Goal: Task Accomplishment & Management: Manage account settings

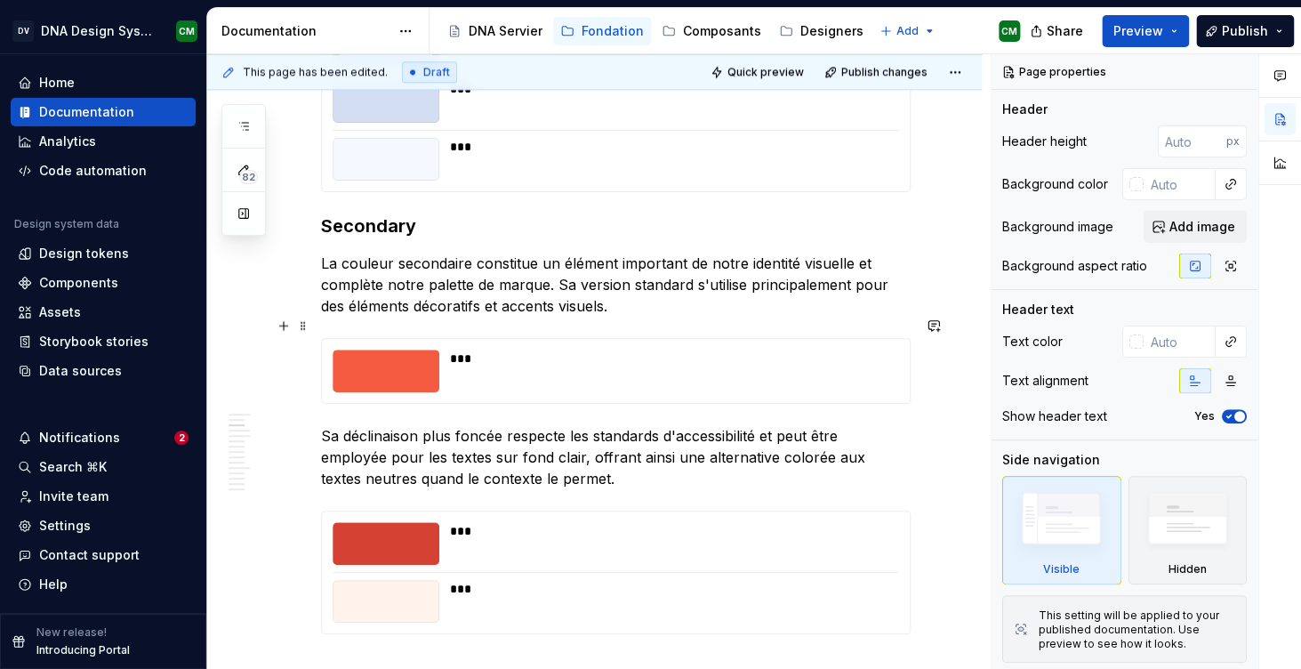
scroll to position [866, 0]
type textarea "*"
click at [69, 493] on div "Invite team" at bounding box center [73, 496] width 69 height 18
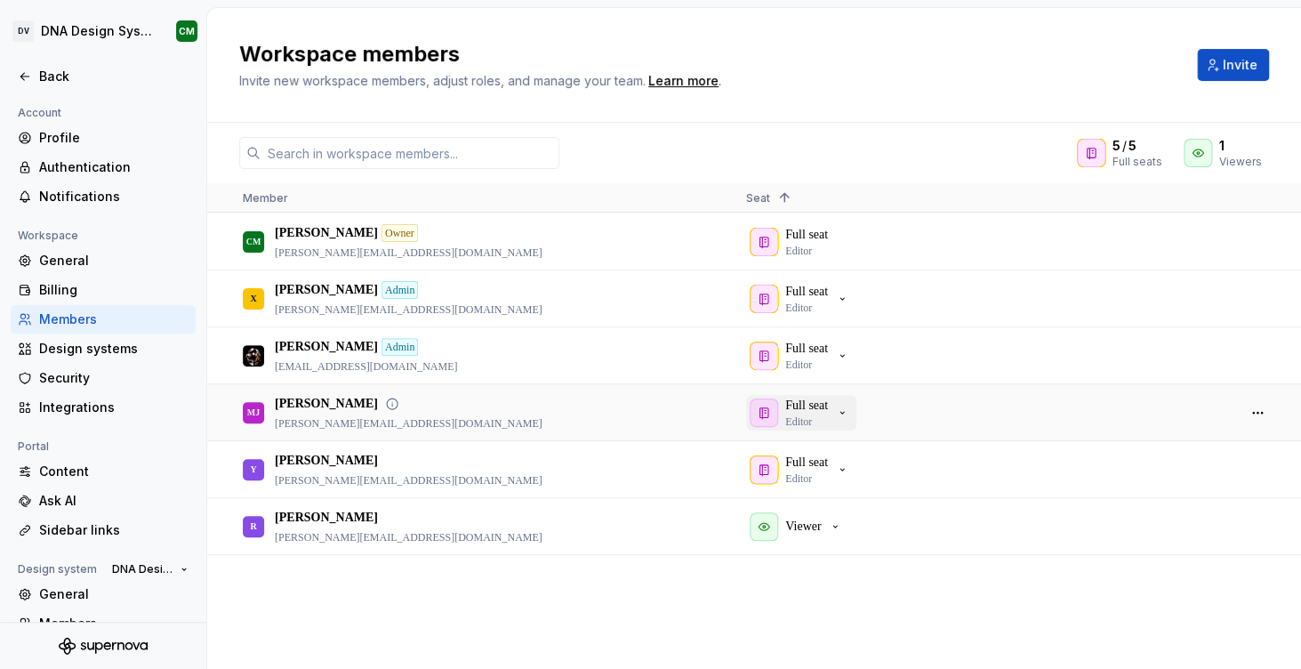
click at [837, 410] on div "Full seat Editor" at bounding box center [800, 413] width 100 height 32
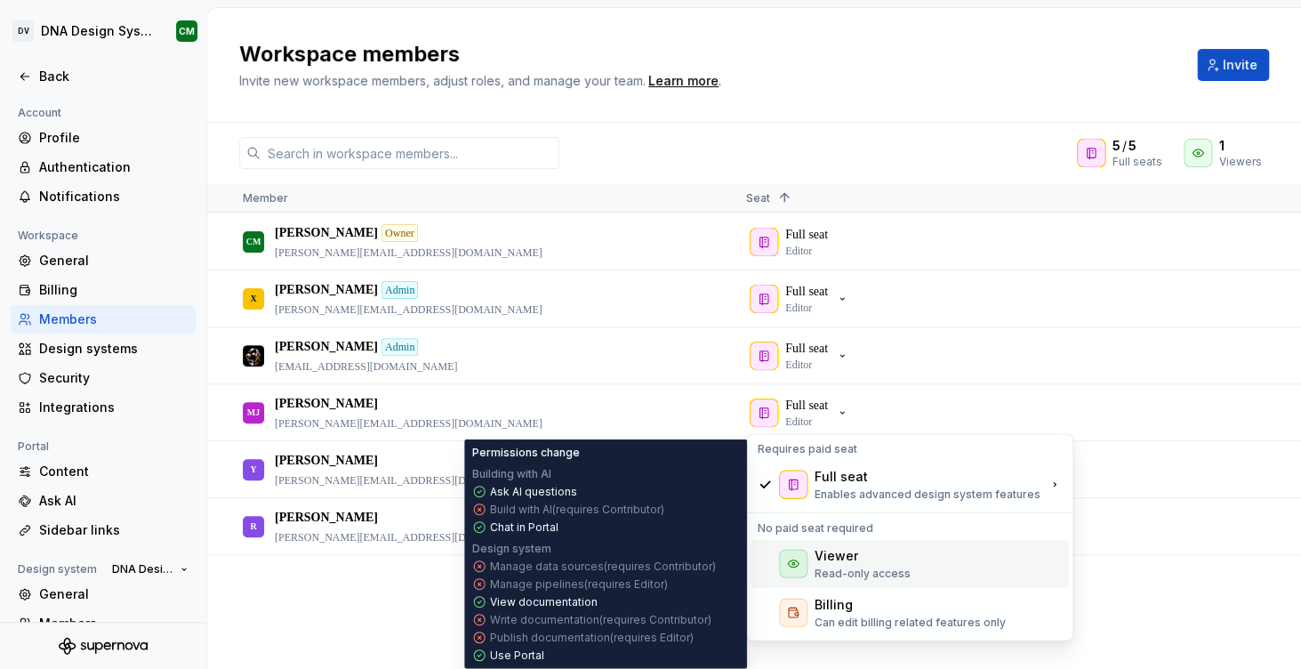
click at [814, 557] on div "Viewer Read-only access" at bounding box center [910, 564] width 318 height 48
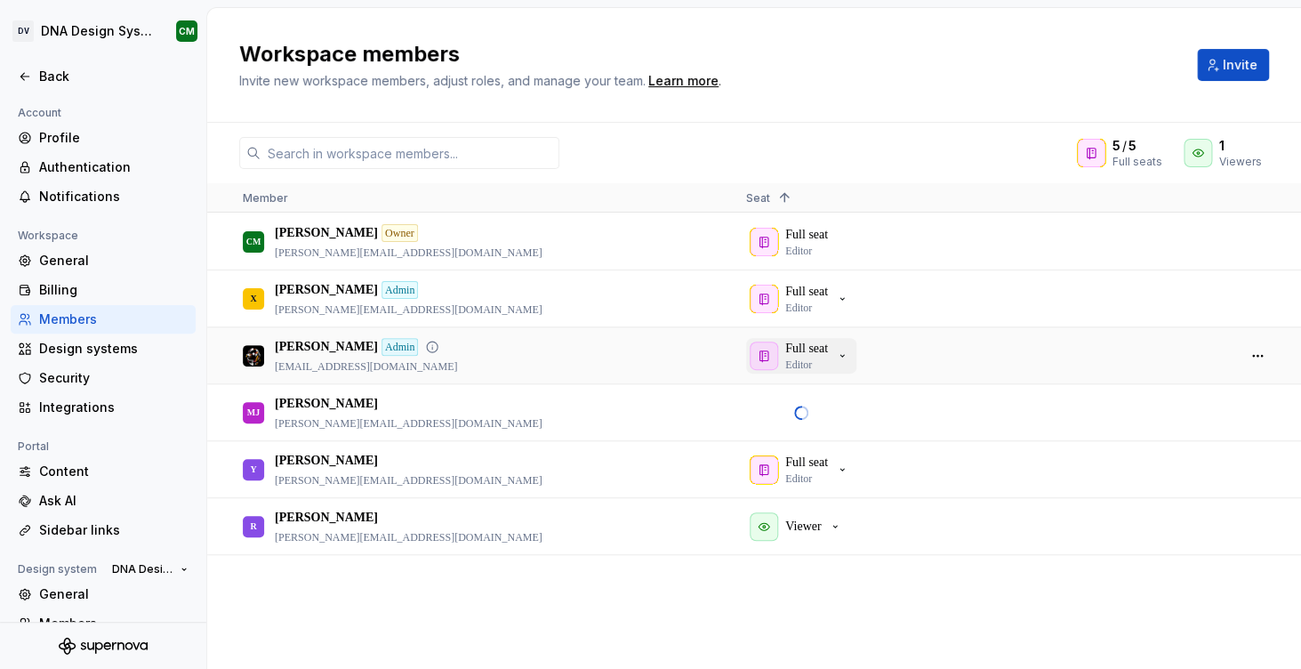
click at [828, 355] on p "Full seat" at bounding box center [806, 349] width 43 height 18
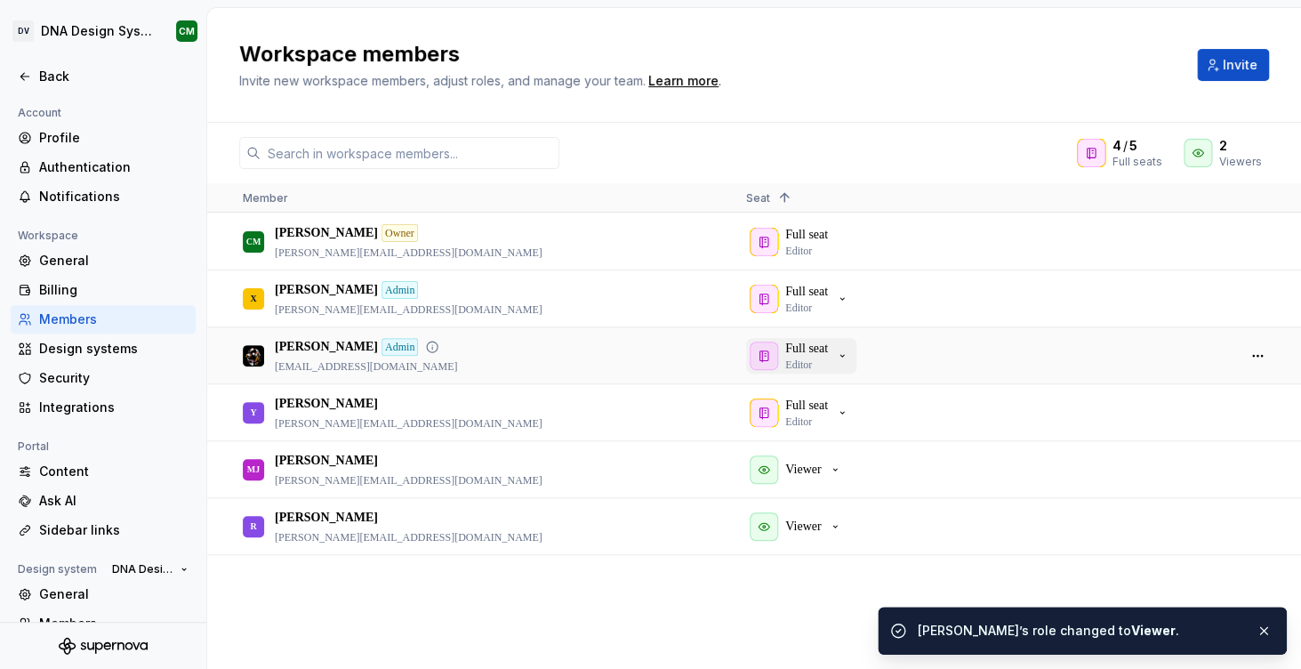
click at [806, 352] on p "Full seat" at bounding box center [806, 349] width 43 height 18
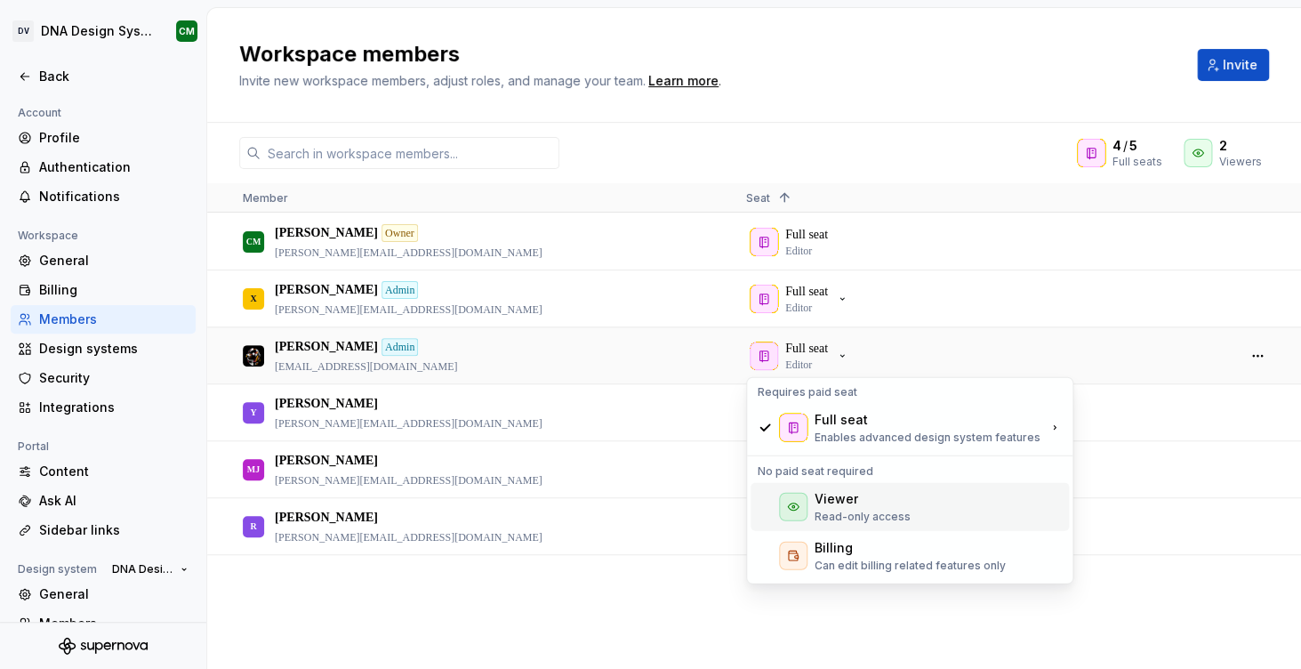
click at [814, 511] on div "Viewer Read-only access" at bounding box center [910, 507] width 318 height 48
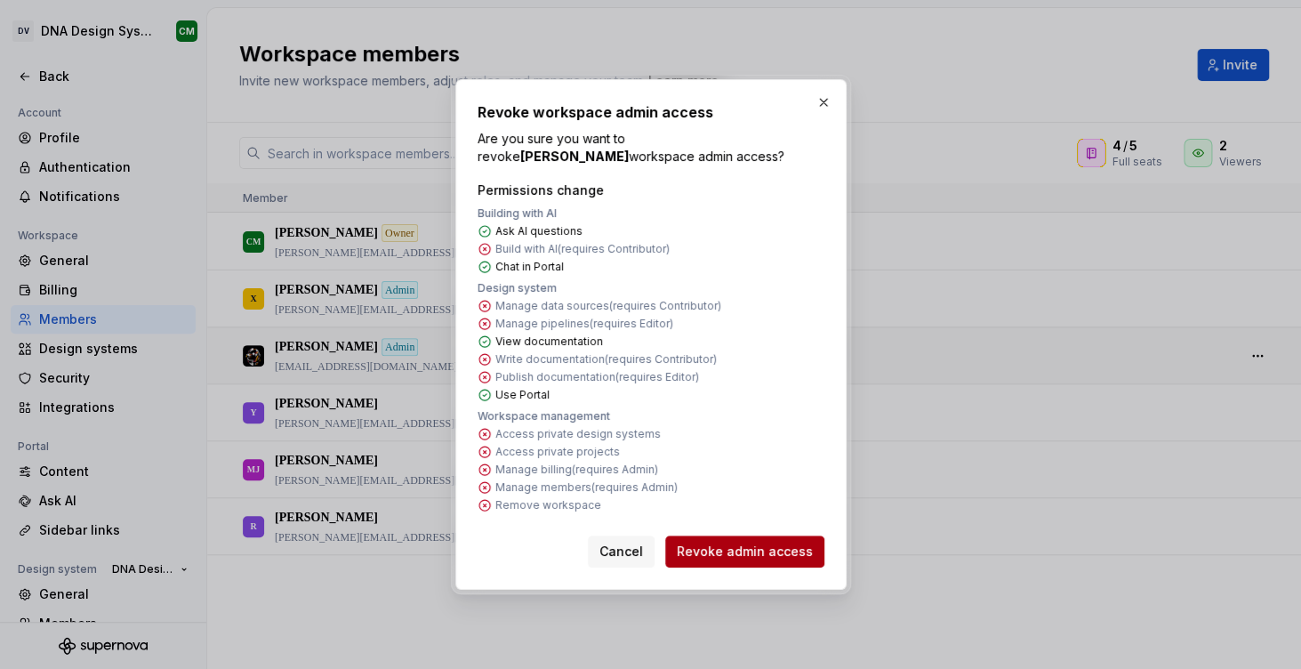
click at [714, 549] on span "Revoke admin access" at bounding box center [745, 552] width 136 height 18
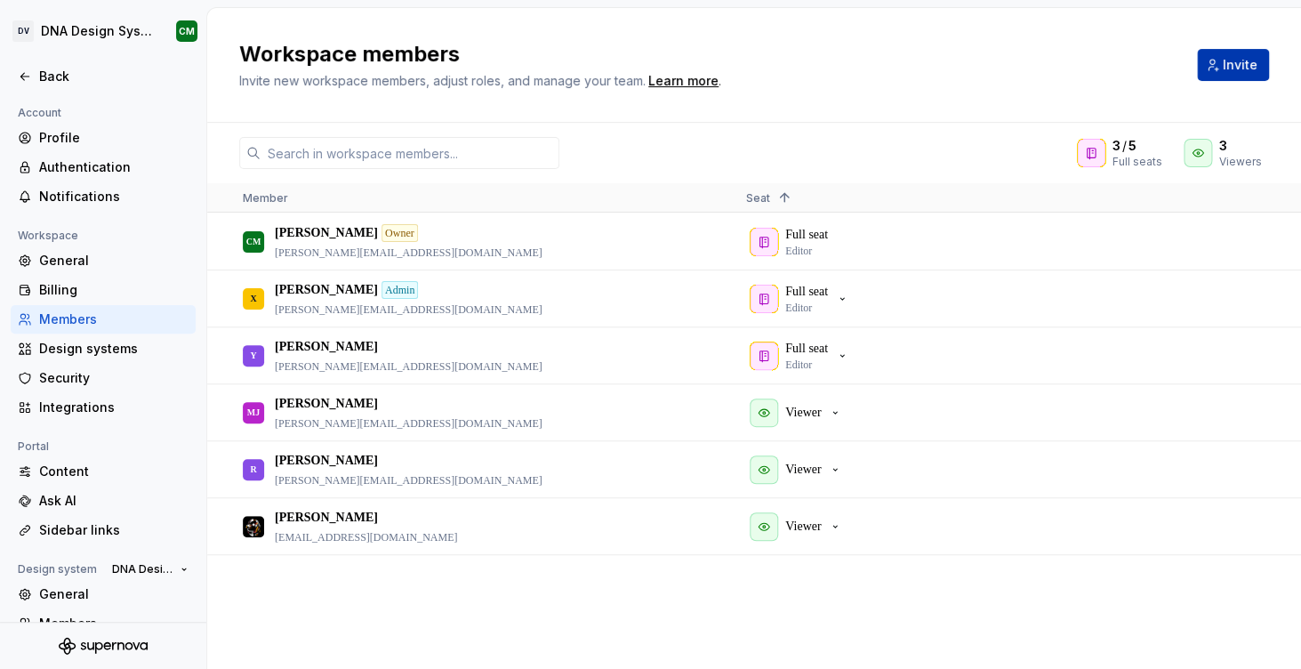
click at [1237, 76] on button "Invite" at bounding box center [1233, 65] width 72 height 32
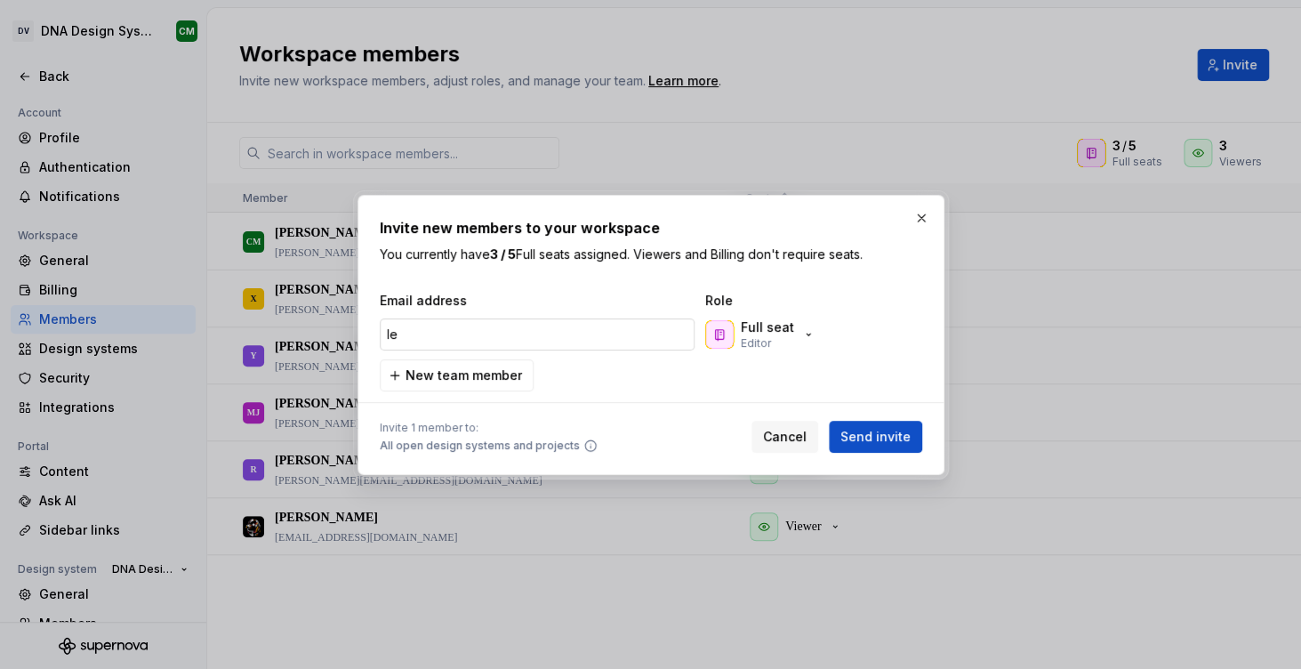
type input "l"
click at [480, 328] on input "email" at bounding box center [537, 334] width 315 height 32
paste input "[PERSON_NAME][EMAIL_ADDRESS][DOMAIN_NAME]"
type input "[PERSON_NAME][EMAIL_ADDRESS][DOMAIN_NAME]"
click at [788, 325] on p "Full seat" at bounding box center [767, 327] width 53 height 18
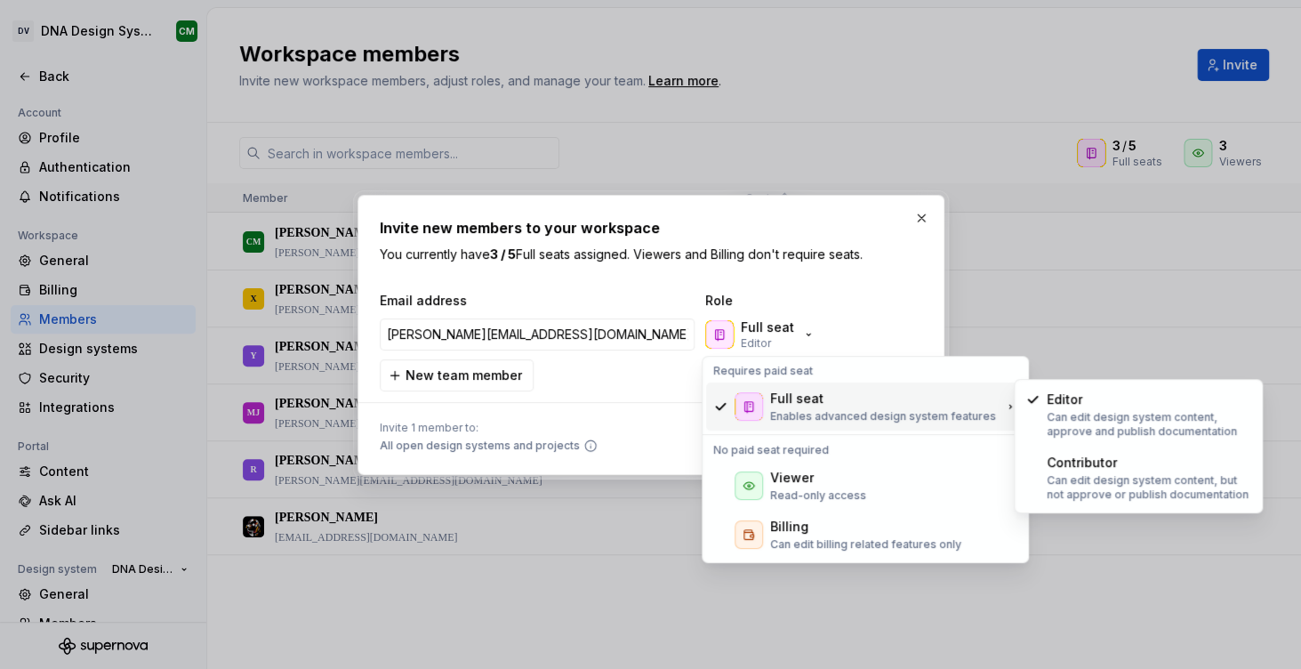
click at [798, 402] on div "Full seat" at bounding box center [796, 399] width 53 height 18
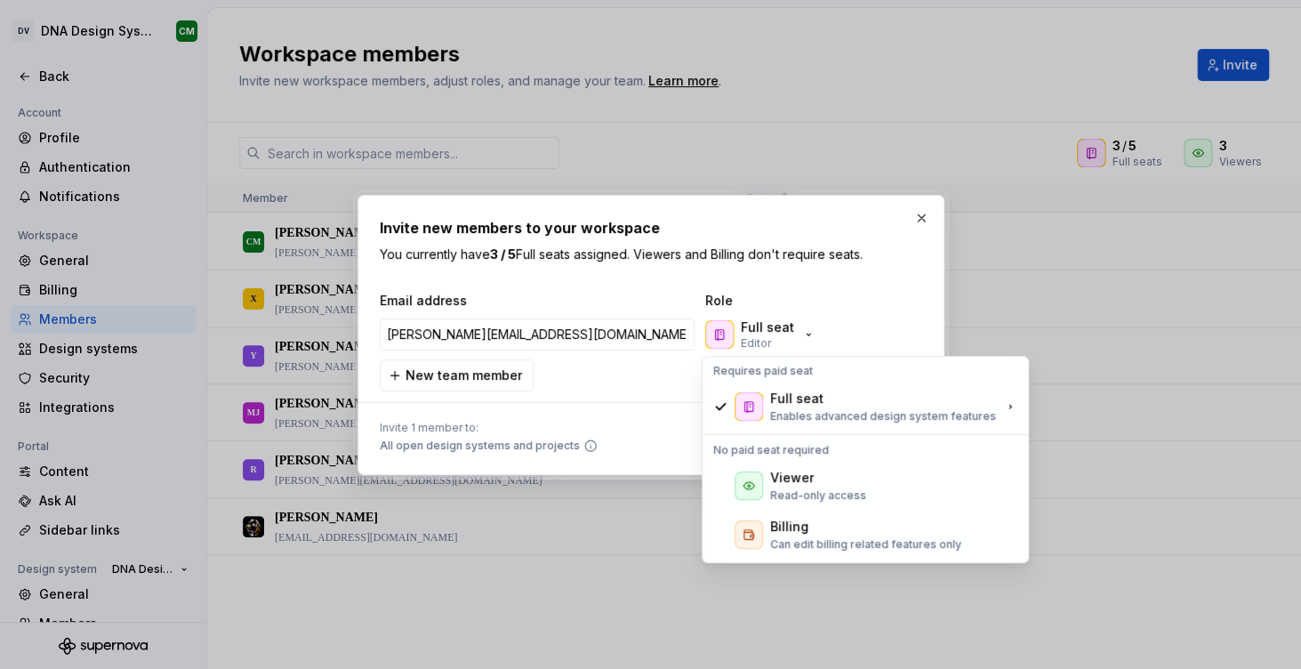
click at [818, 289] on div "Invite new members to your workspace You currently have 3 / 5 Full seats assign…" at bounding box center [651, 335] width 543 height 236
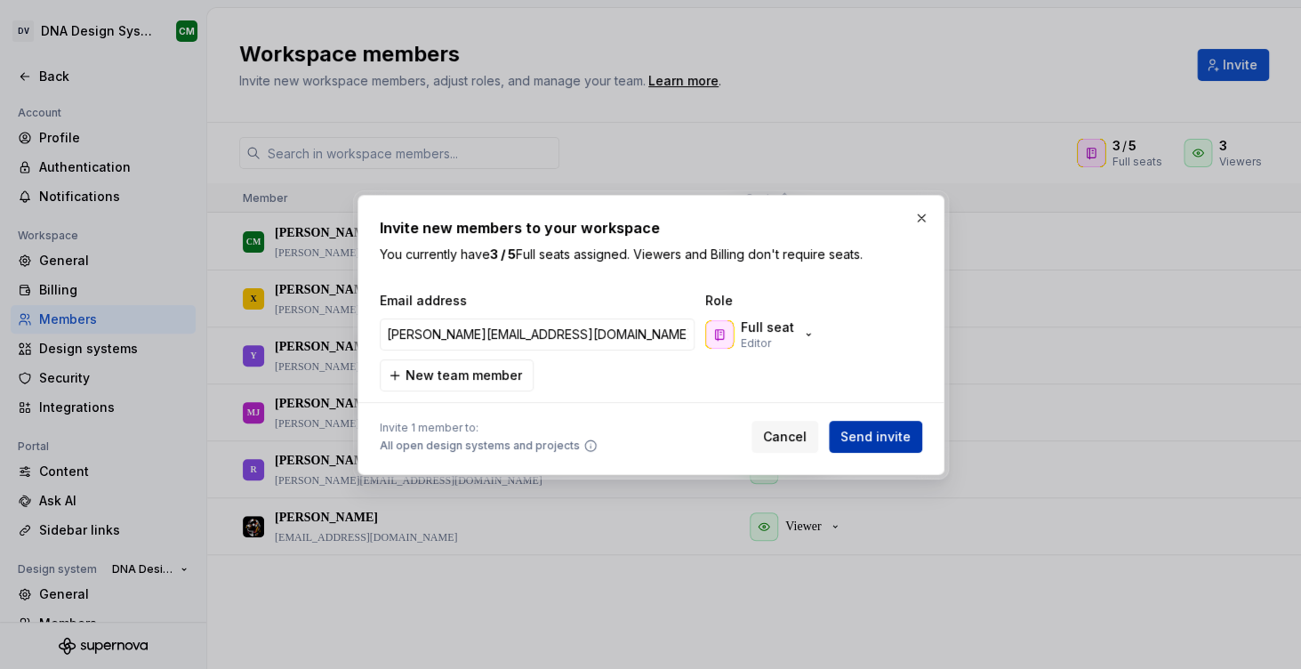
click at [867, 436] on span "Send invite" at bounding box center [876, 437] width 70 height 18
